Goal: Task Accomplishment & Management: Complete application form

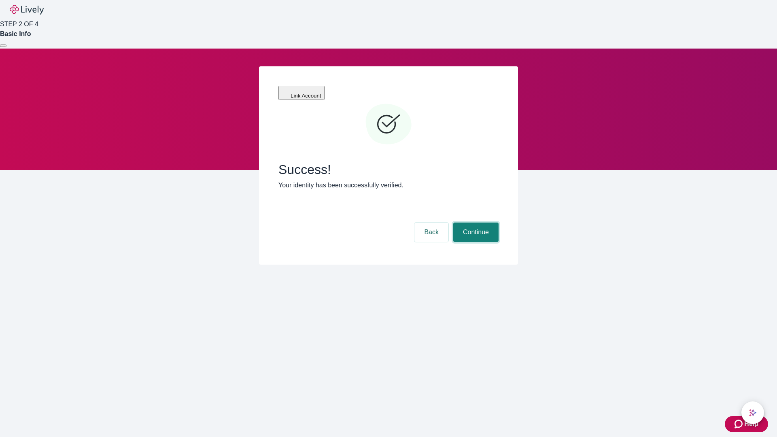
click at [475, 222] on button "Continue" at bounding box center [475, 231] width 45 height 19
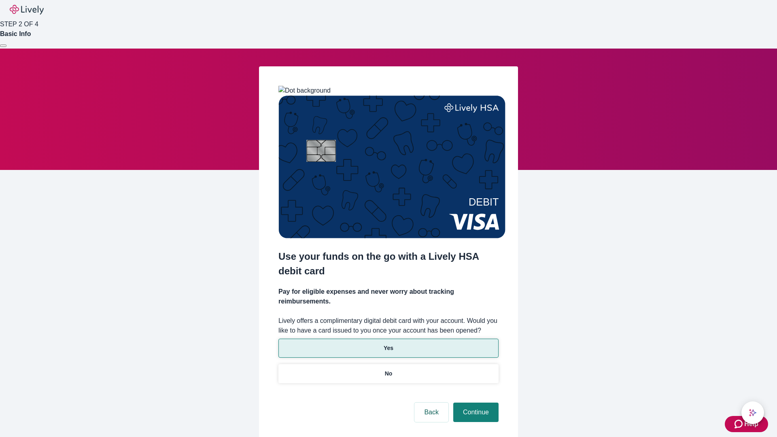
click at [388, 344] on p "Yes" at bounding box center [388, 348] width 10 height 8
click at [475, 403] on button "Continue" at bounding box center [475, 412] width 45 height 19
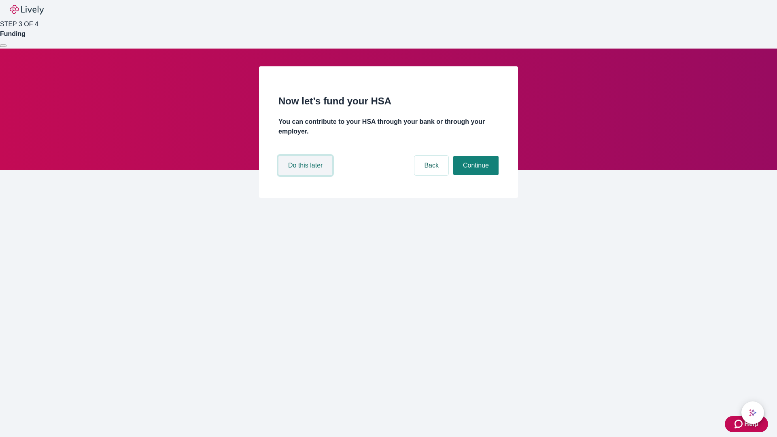
click at [306, 175] on button "Do this later" at bounding box center [305, 165] width 54 height 19
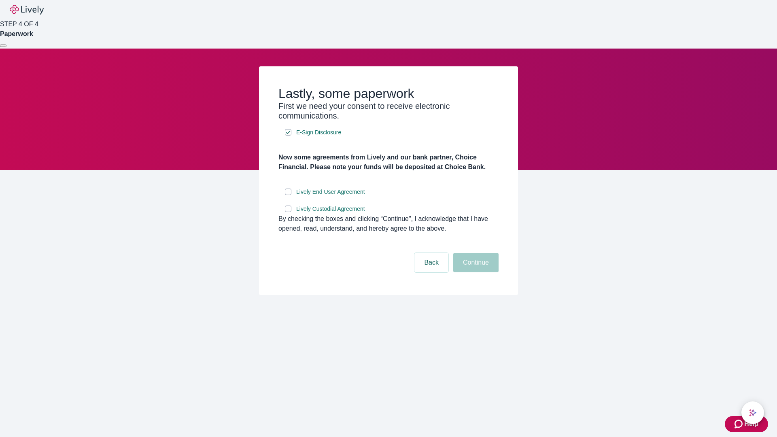
click at [288, 195] on input "Lively End User Agreement" at bounding box center [288, 192] width 6 height 6
checkbox input "true"
click at [288, 212] on input "Lively Custodial Agreement" at bounding box center [288, 209] width 6 height 6
checkbox input "true"
click at [475, 272] on button "Continue" at bounding box center [475, 262] width 45 height 19
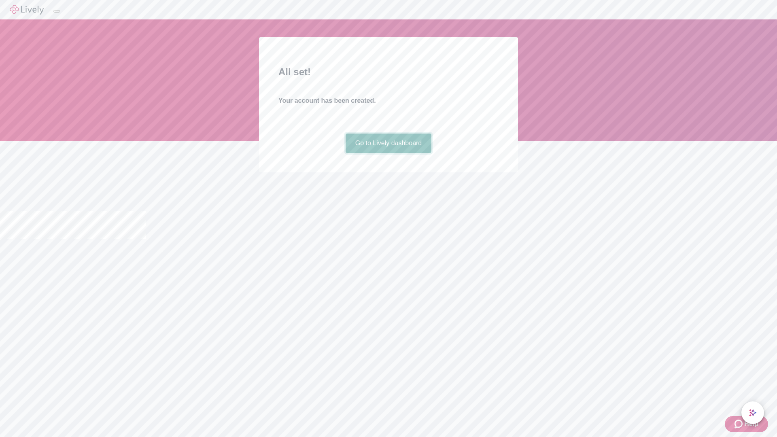
click at [388, 153] on link "Go to Lively dashboard" at bounding box center [388, 142] width 86 height 19
